Goal: Task Accomplishment & Management: Manage account settings

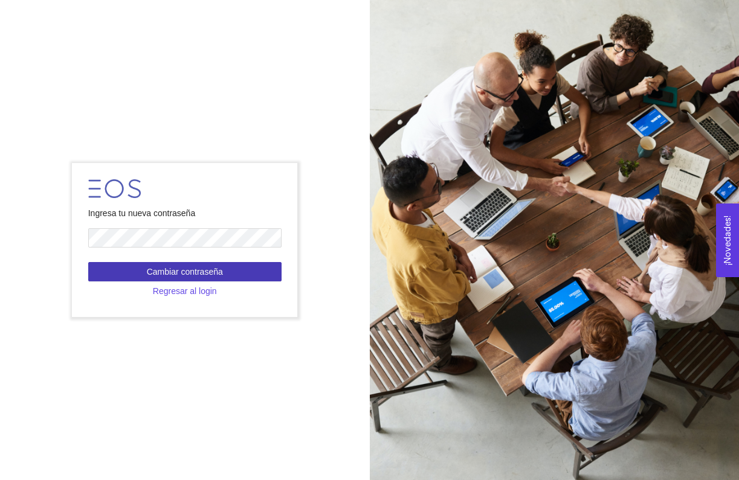
click at [153, 272] on span "Cambiar contraseña" at bounding box center [185, 271] width 76 height 13
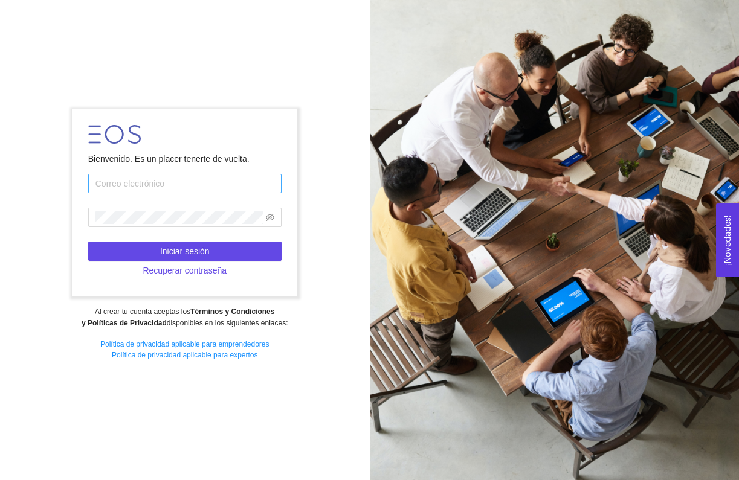
click at [205, 179] on input "text" at bounding box center [184, 183] width 193 height 19
type input "a01739469@tec.mx"
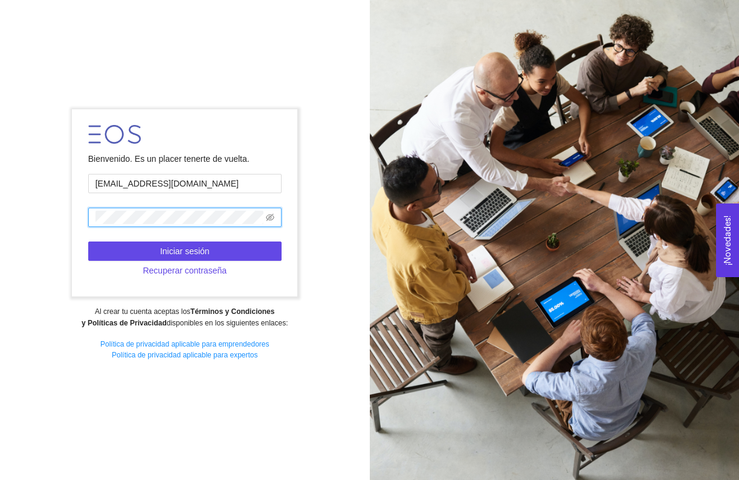
click at [277, 218] on span at bounding box center [184, 217] width 193 height 19
click at [266, 217] on icon "eye-invisible" at bounding box center [270, 217] width 8 height 8
click at [189, 246] on span "Iniciar sesión" at bounding box center [185, 251] width 50 height 13
